Goal: Information Seeking & Learning: Learn about a topic

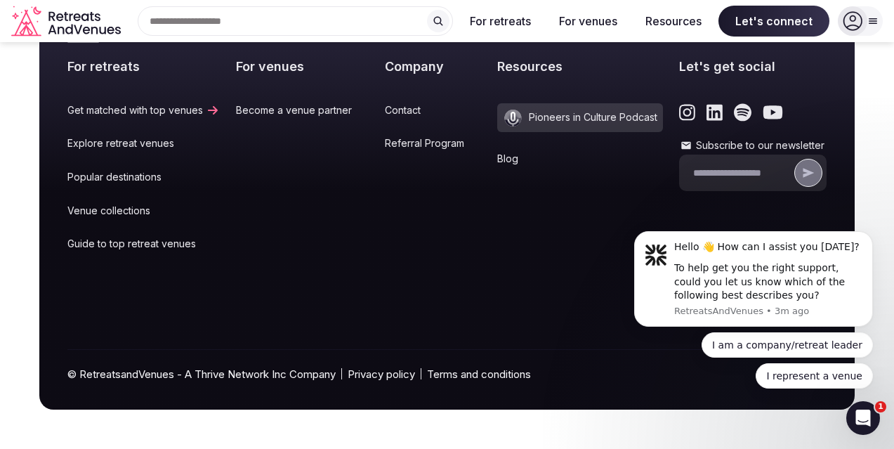
scroll to position [6249, 0]
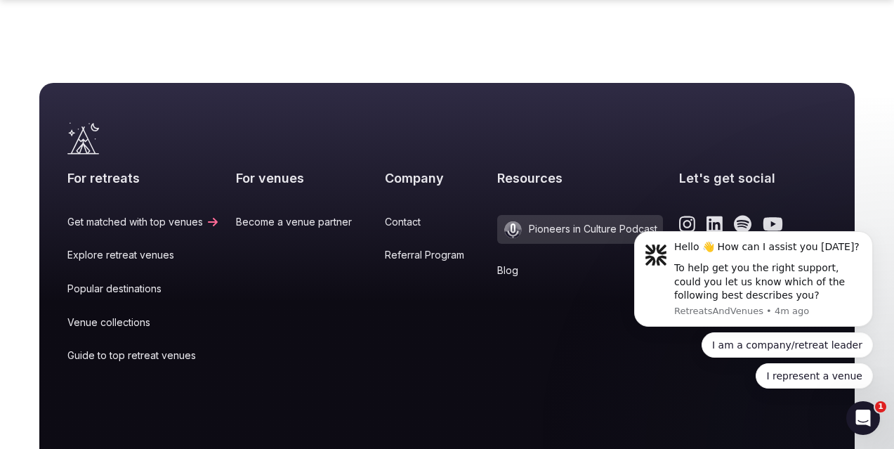
drag, startPoint x: 381, startPoint y: 128, endPoint x: 452, endPoint y: 194, distance: 96.9
drag, startPoint x: 351, startPoint y: 140, endPoint x: 513, endPoint y: 272, distance: 208.6
drag, startPoint x: 531, startPoint y: 184, endPoint x: 428, endPoint y: -37, distance: 243.4
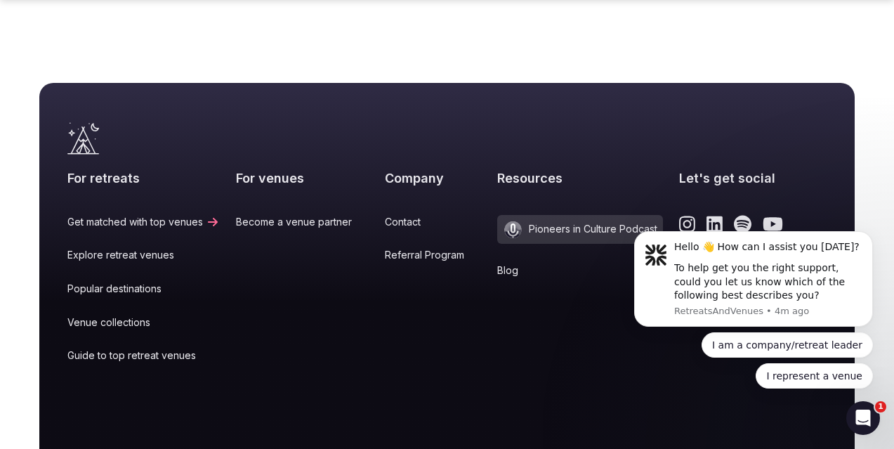
drag, startPoint x: 393, startPoint y: 199, endPoint x: 324, endPoint y: 195, distance: 68.9
drag, startPoint x: 633, startPoint y: 149, endPoint x: 500, endPoint y: 145, distance: 132.8
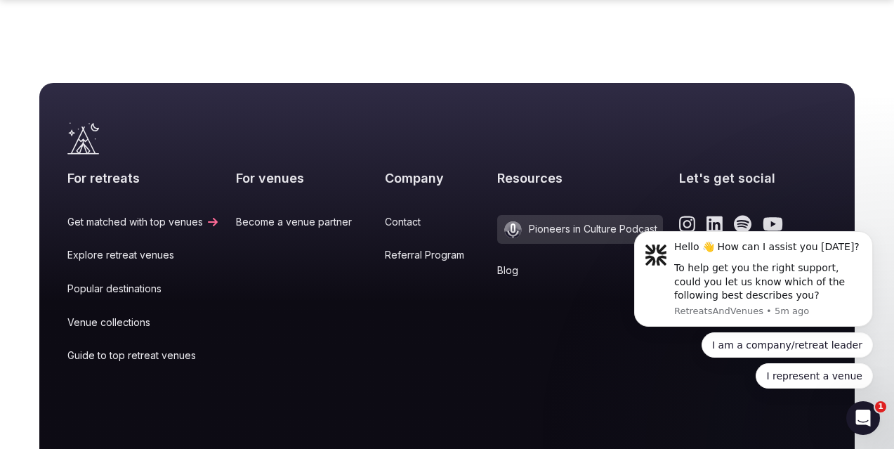
drag, startPoint x: 462, startPoint y: 139, endPoint x: 97, endPoint y: 161, distance: 365.8
drag, startPoint x: 629, startPoint y: 231, endPoint x: 580, endPoint y: 258, distance: 55.9
click at [613, 258] on html "Hello 👋 How can I assist you [DATE]? To help get you the right support, could y…" at bounding box center [753, 327] width 281 height 228
drag, startPoint x: 520, startPoint y: 20, endPoint x: 515, endPoint y: 72, distance: 52.2
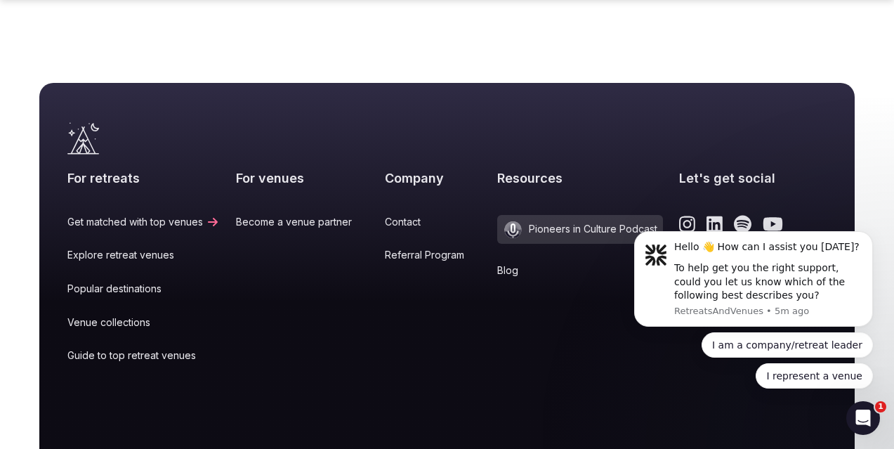
drag, startPoint x: 551, startPoint y: 109, endPoint x: 519, endPoint y: 126, distance: 36.8
drag, startPoint x: 453, startPoint y: 209, endPoint x: 450, endPoint y: 200, distance: 8.9
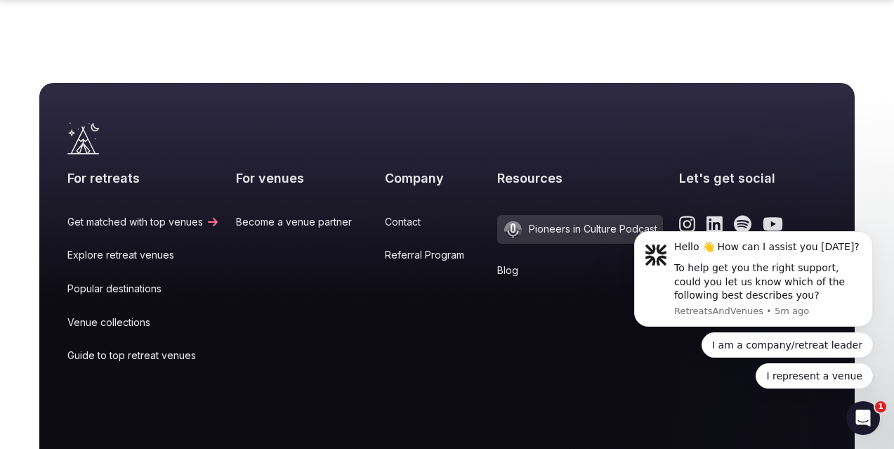
drag, startPoint x: 569, startPoint y: 154, endPoint x: 498, endPoint y: 255, distance: 123.9
drag, startPoint x: 633, startPoint y: 166, endPoint x: 935, endPoint y: 101, distance: 308.9
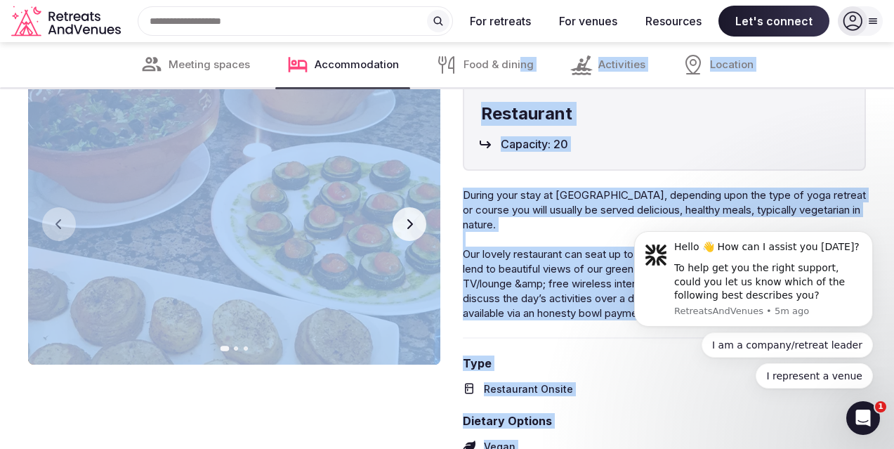
scroll to position [4424, 0]
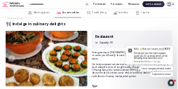
scroll to position [4143, 0]
